Goal: Task Accomplishment & Management: Use online tool/utility

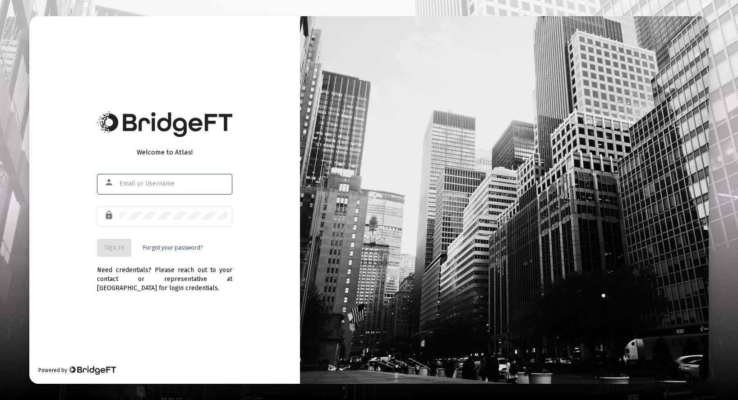
click at [119, 180] on div at bounding box center [119, 180] width 0 height 0
type input "[PERSON_NAME][EMAIL_ADDRESS][DOMAIN_NAME]"
click at [110, 245] on span "Sign In" at bounding box center [114, 248] width 20 height 8
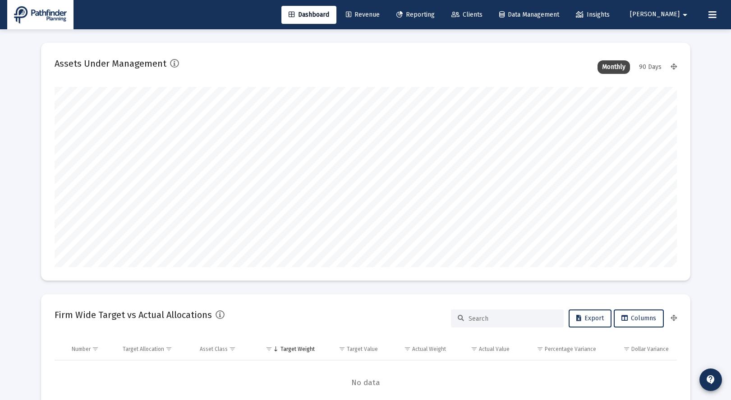
type input "[DATE]"
click at [380, 15] on span "Revenue" at bounding box center [363, 15] width 34 height 8
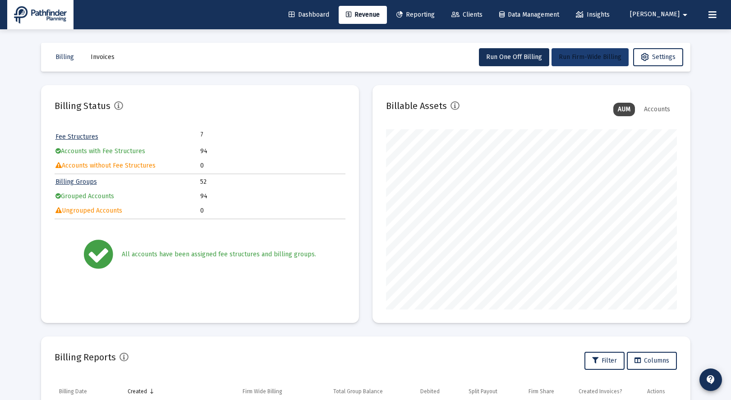
click at [577, 62] on button "Run Firm-Wide Billing" at bounding box center [589, 57] width 77 height 18
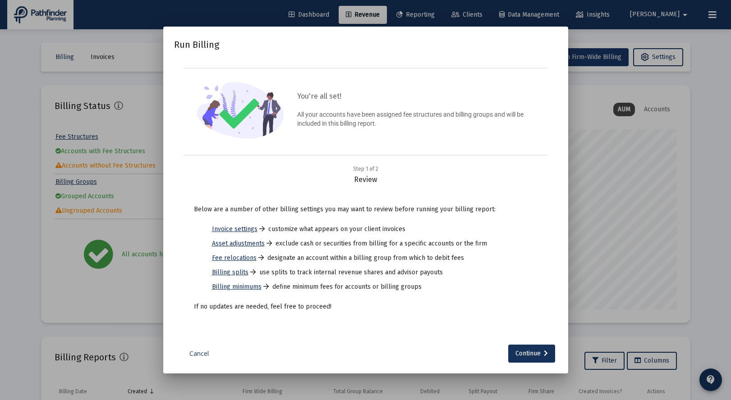
scroll to position [180, 291]
click at [530, 353] on div "Continue" at bounding box center [531, 354] width 32 height 18
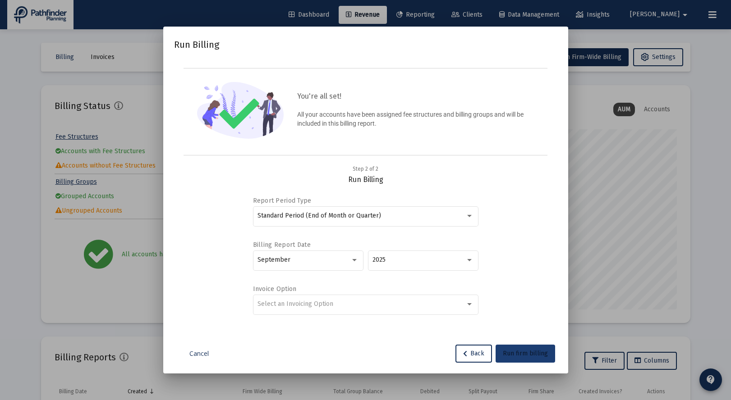
click at [529, 355] on span "Run firm billing" at bounding box center [525, 354] width 45 height 8
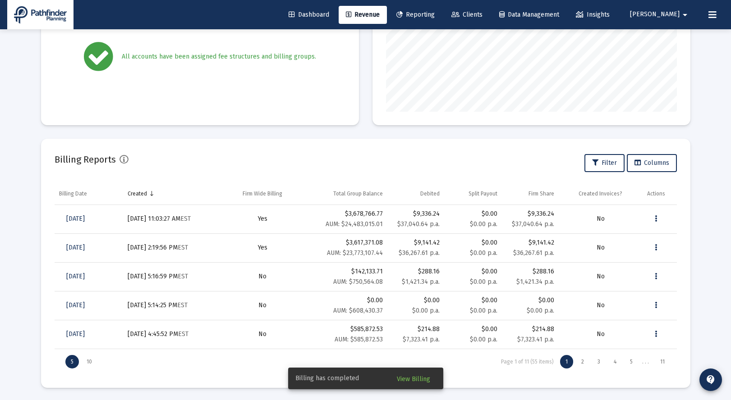
scroll to position [199, 0]
click at [417, 381] on span "View Billing" at bounding box center [413, 380] width 33 height 8
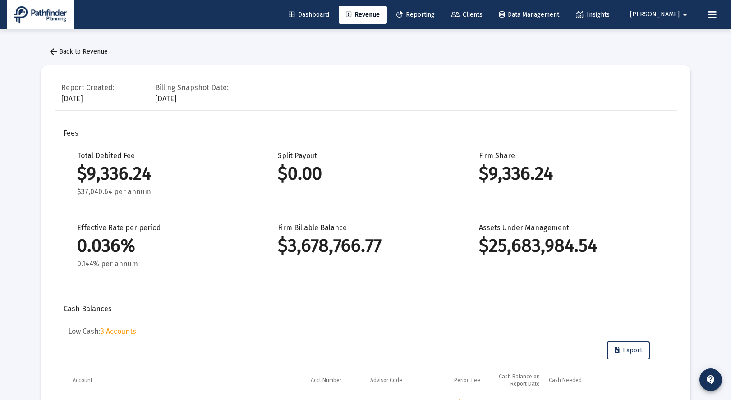
click at [482, 16] on span "Clients" at bounding box center [466, 15] width 31 height 8
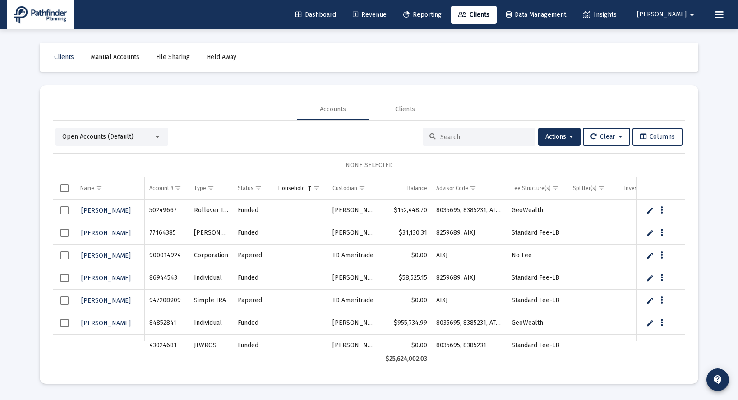
click at [440, 137] on input at bounding box center [484, 137] width 88 height 8
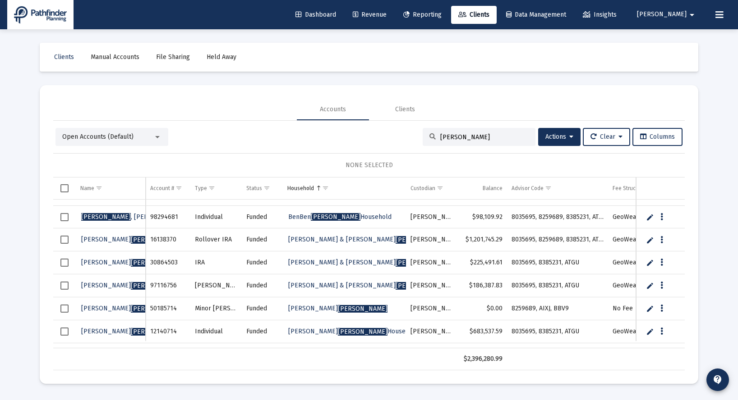
scroll to position [58, 0]
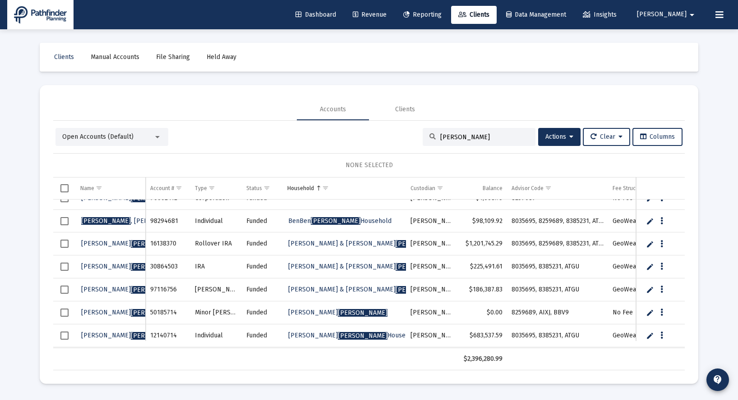
type input "[PERSON_NAME]"
click at [665, 245] on button "Data grid" at bounding box center [661, 244] width 8 height 8
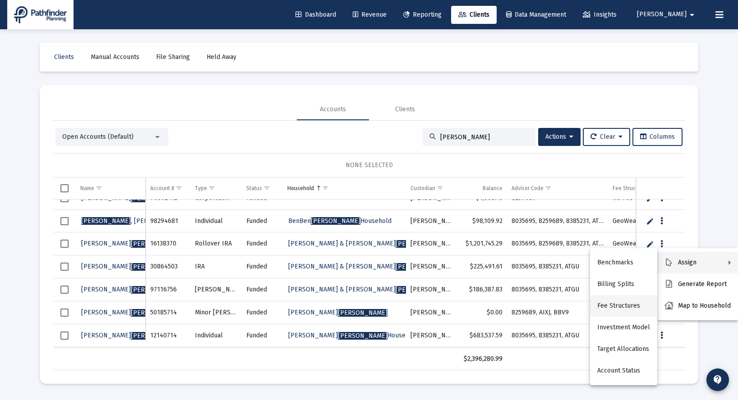
click at [614, 310] on button "Fee Structures" at bounding box center [623, 306] width 67 height 22
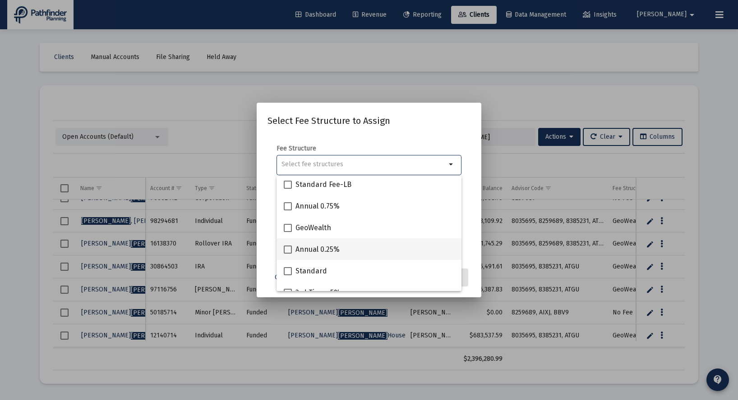
scroll to position [36, 0]
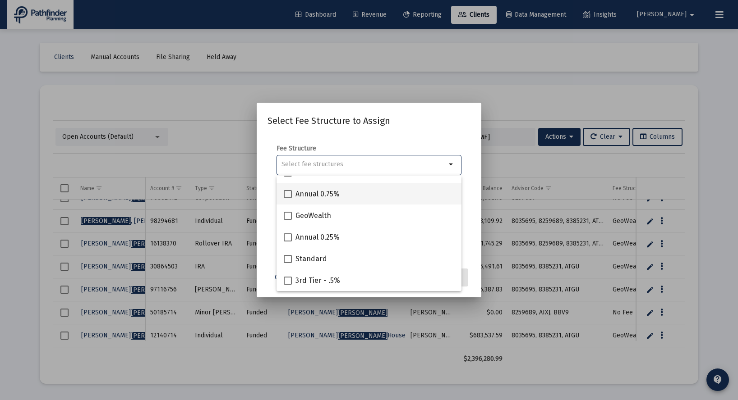
click at [287, 194] on span at bounding box center [288, 194] width 8 height 8
click at [287, 198] on input "Annual 0.75%" at bounding box center [287, 198] width 0 height 0
checkbox input "true"
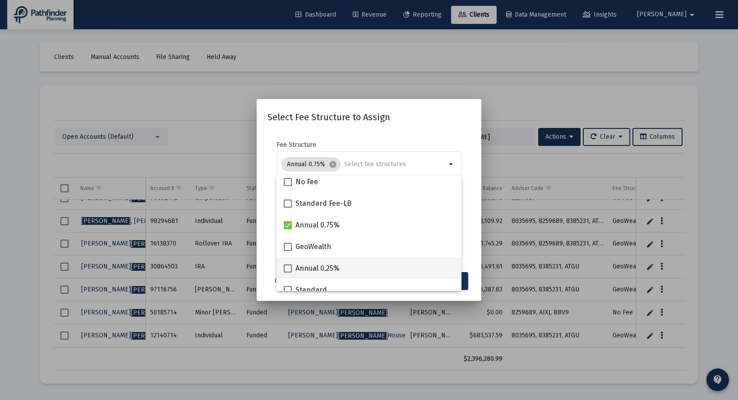
scroll to position [0, 0]
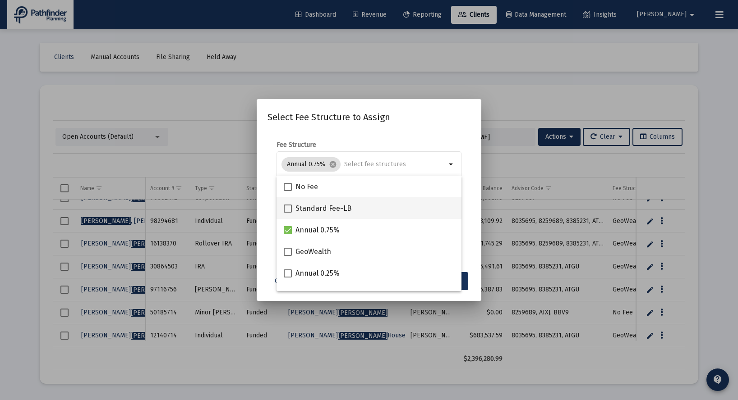
click at [290, 211] on span at bounding box center [288, 209] width 8 height 8
click at [288, 213] on input "Standard Fee-LB" at bounding box center [287, 213] width 0 height 0
checkbox input "true"
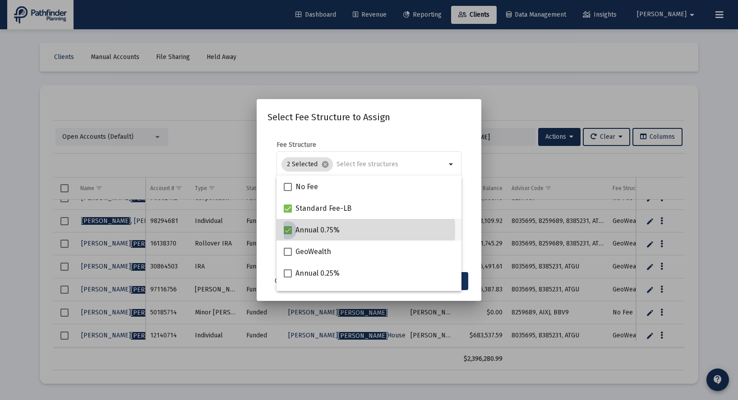
click at [290, 231] on span at bounding box center [288, 230] width 8 height 8
click at [288, 234] on input "Annual 0.75%" at bounding box center [287, 234] width 0 height 0
checkbox input "false"
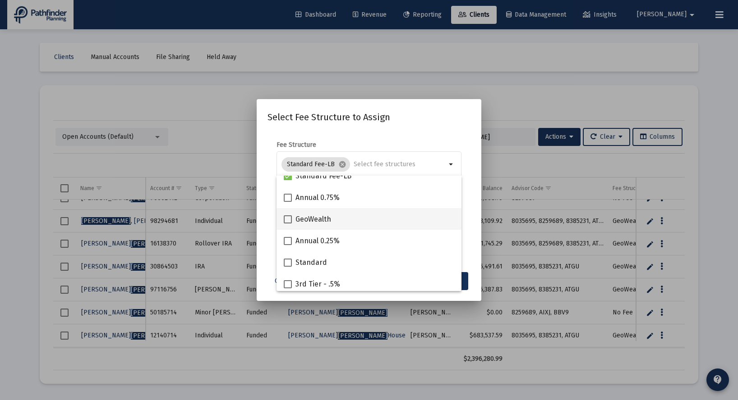
scroll to position [36, 0]
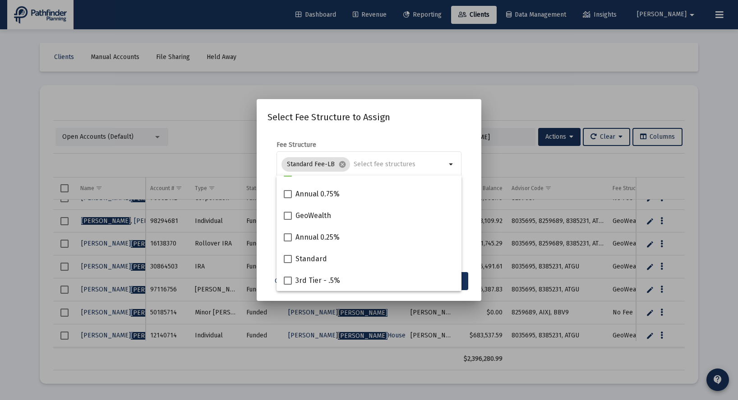
click at [426, 110] on mat-dialog-container "Select Fee Structure to Assign Fee Structure Standard Fee-LB cancel arrow_drop_…" at bounding box center [369, 200] width 225 height 202
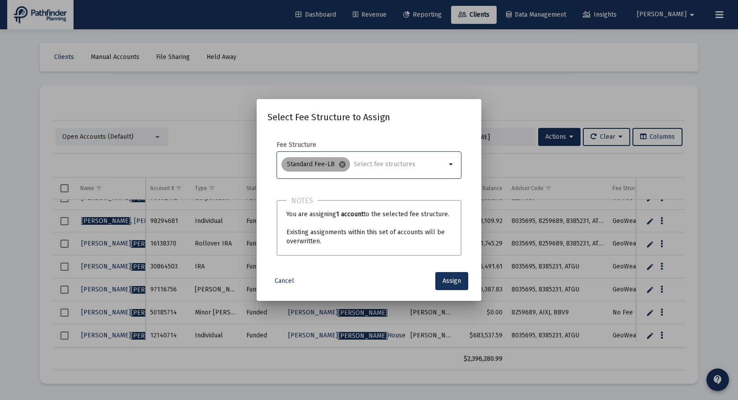
click at [342, 163] on mat-icon "cancel" at bounding box center [342, 165] width 8 height 8
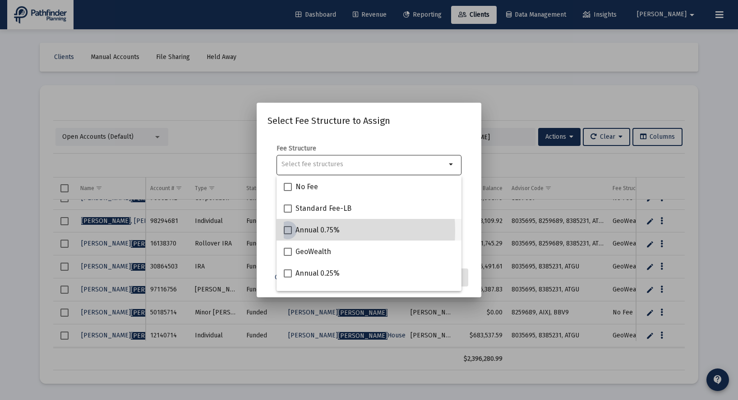
click at [288, 231] on span at bounding box center [288, 230] width 8 height 8
click at [288, 234] on input "Annual 0.75%" at bounding box center [287, 234] width 0 height 0
checkbox input "true"
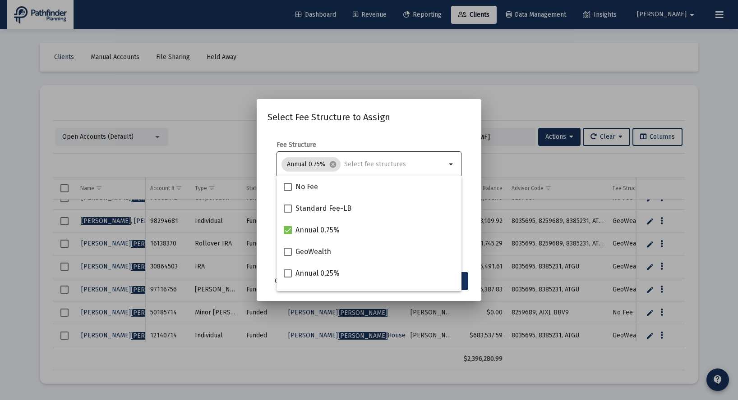
click at [436, 132] on div "Select Fee Structure to Assign Fee Structure Annual 0.75% cancel arrow_drop_dow…" at bounding box center [368, 200] width 203 height 180
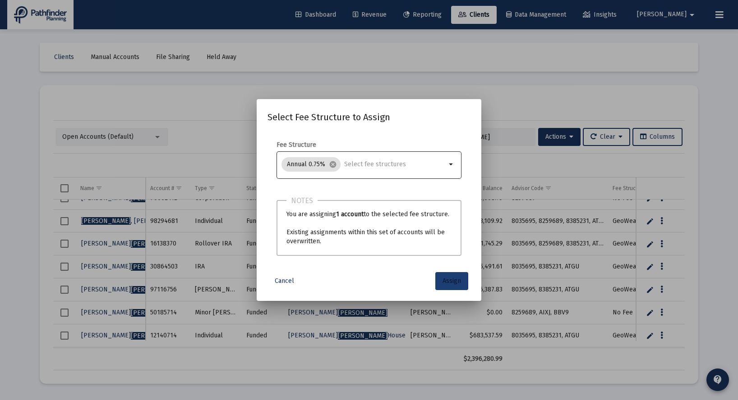
click at [453, 284] on span "Assign" at bounding box center [451, 281] width 18 height 8
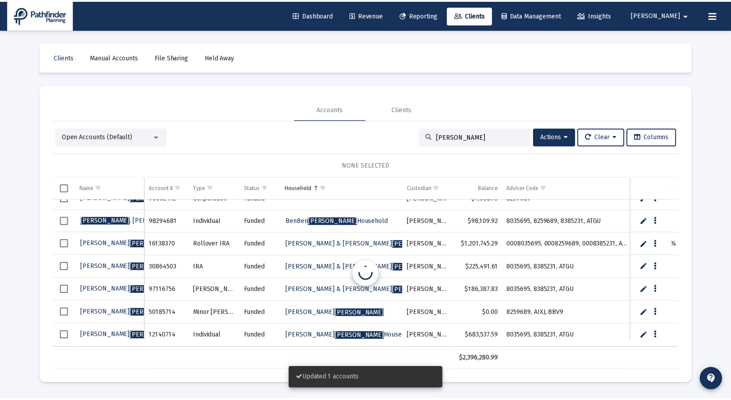
scroll to position [58, 0]
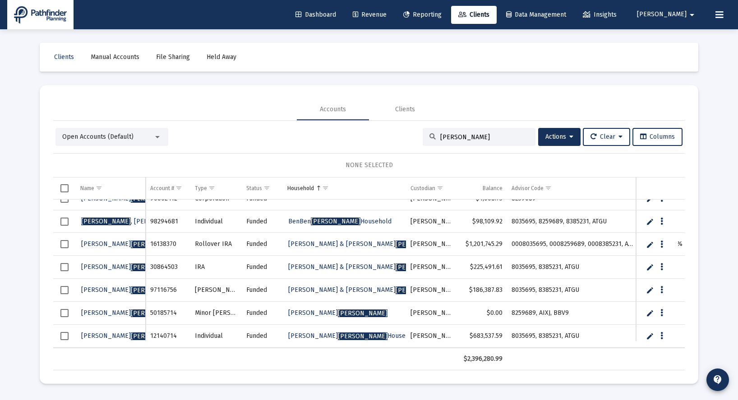
click at [386, 18] on span "Revenue" at bounding box center [370, 15] width 34 height 8
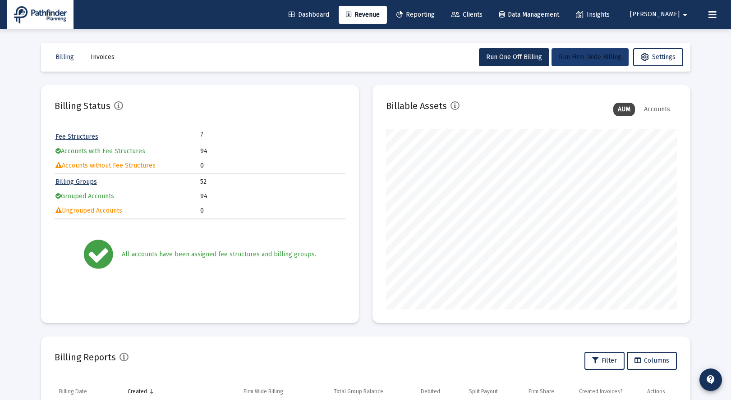
click at [570, 56] on span "Run Firm-Wide Billing" at bounding box center [590, 57] width 63 height 8
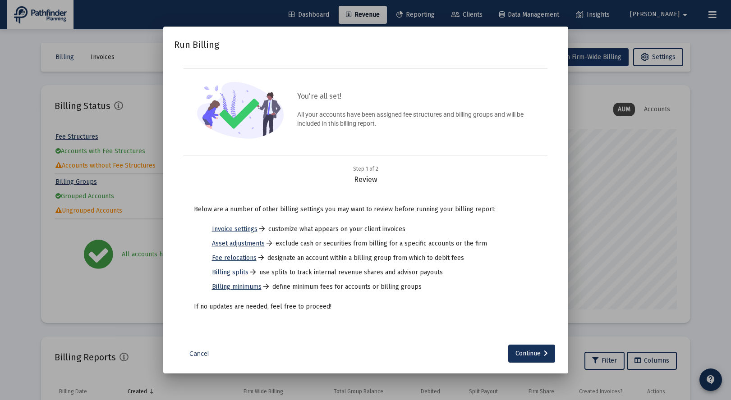
scroll to position [180, 291]
click at [532, 353] on div "Continue" at bounding box center [531, 354] width 32 height 18
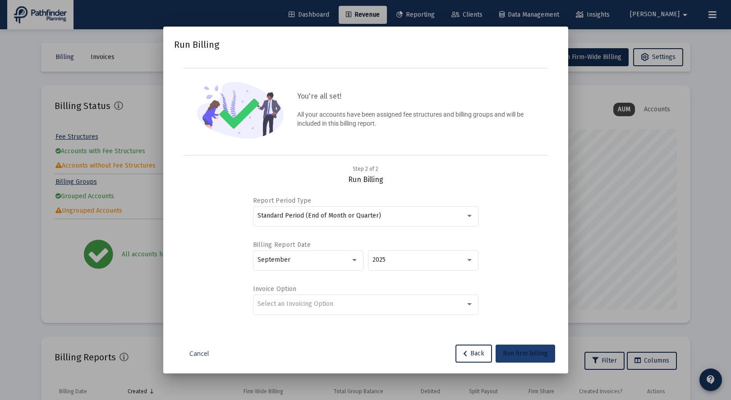
click at [521, 358] on span "Run firm billing" at bounding box center [525, 354] width 45 height 8
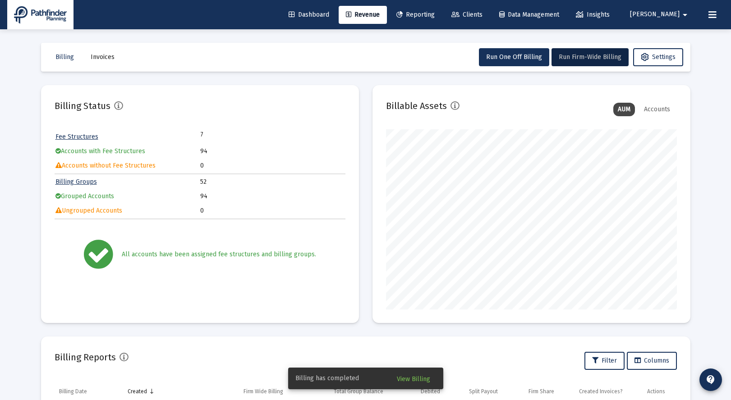
click at [425, 382] on span "View Billing" at bounding box center [413, 380] width 33 height 8
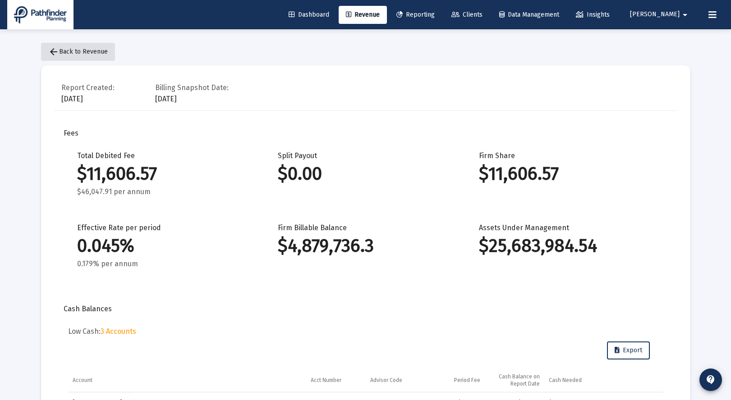
click at [74, 47] on button "arrow_back Back to Revenue" at bounding box center [78, 52] width 74 height 18
